Goal: Task Accomplishment & Management: Manage account settings

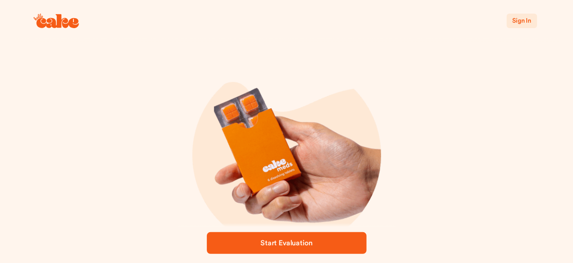
click at [518, 20] on span "Sign In" at bounding box center [521, 21] width 19 height 6
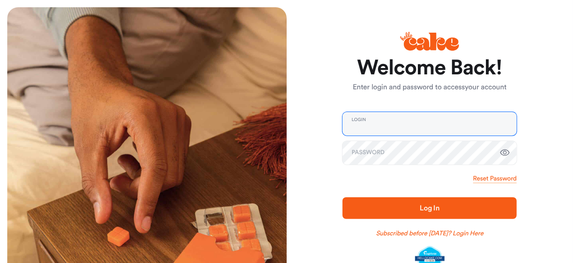
type input "**********"
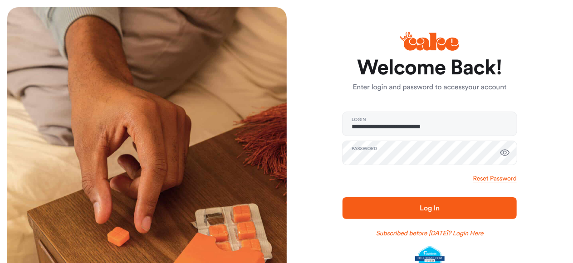
click at [414, 206] on span "Log In" at bounding box center [429, 208] width 145 height 11
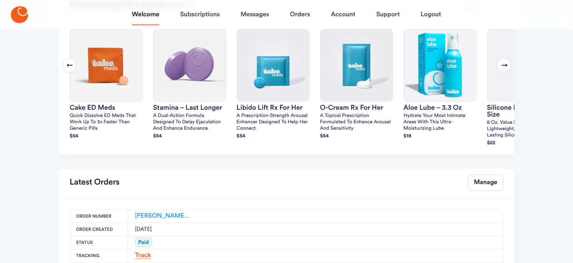
scroll to position [363, 0]
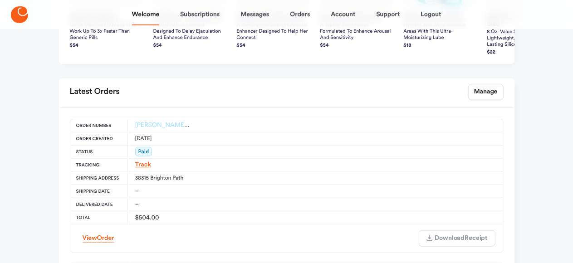
click at [135, 128] on link "[PERSON_NAME]-ES-00162839" at bounding box center [180, 125] width 91 height 6
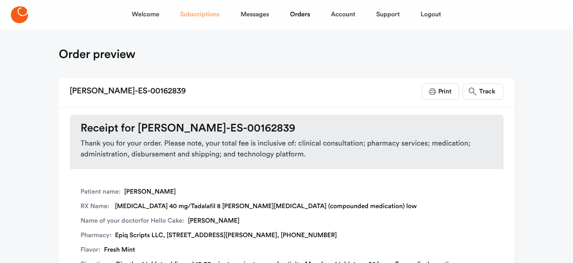
click at [206, 13] on link "Subscriptions" at bounding box center [199, 15] width 39 height 22
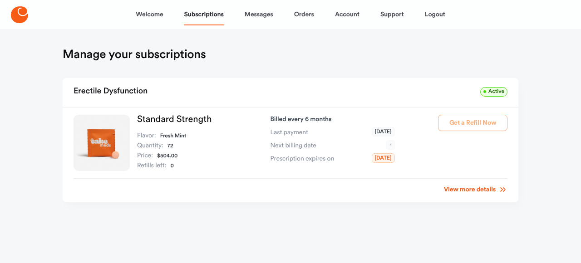
click at [494, 93] on span "Active" at bounding box center [493, 92] width 27 height 10
click at [465, 188] on link "View more details" at bounding box center [476, 189] width 64 height 9
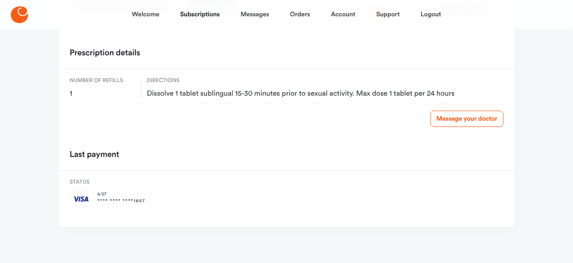
scroll to position [24, 0]
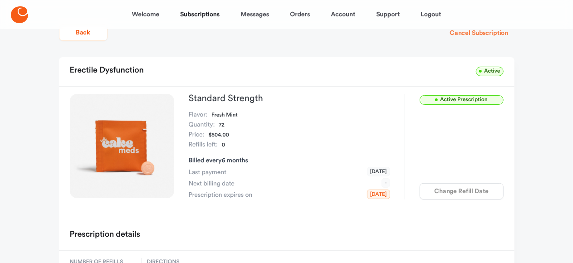
click at [484, 31] on button "Cancel Subscription" at bounding box center [479, 33] width 70 height 16
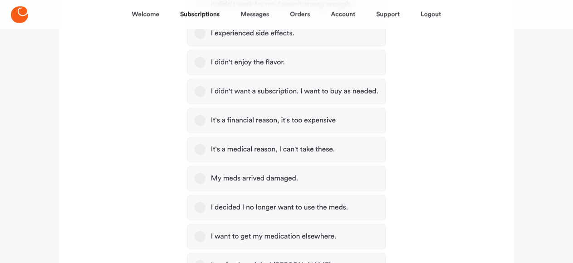
scroll to position [114, 0]
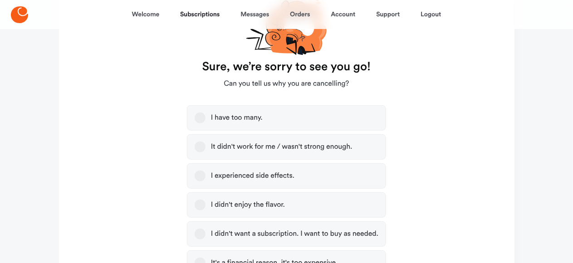
click at [200, 119] on button "I have too many." at bounding box center [200, 118] width 11 height 11
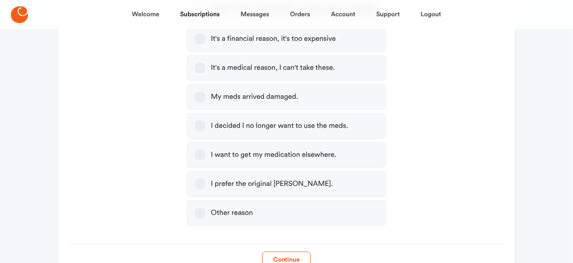
scroll to position [394, 0]
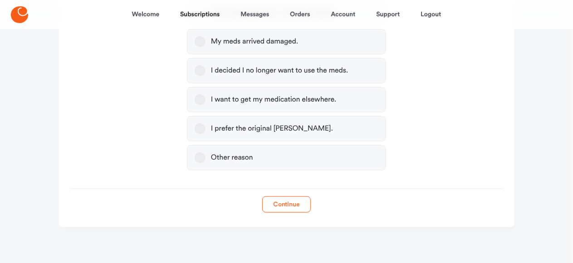
click at [286, 206] on button "Continue" at bounding box center [286, 204] width 49 height 16
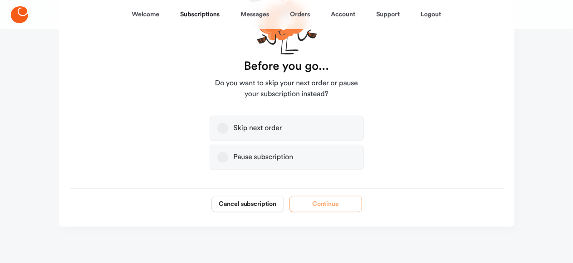
scroll to position [121, 0]
click at [248, 202] on button "Cancel subscription" at bounding box center [247, 204] width 73 height 16
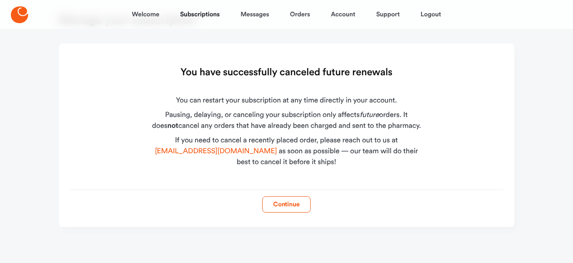
click at [278, 203] on button "Continue" at bounding box center [286, 204] width 49 height 16
